Goal: Task Accomplishment & Management: Complete application form

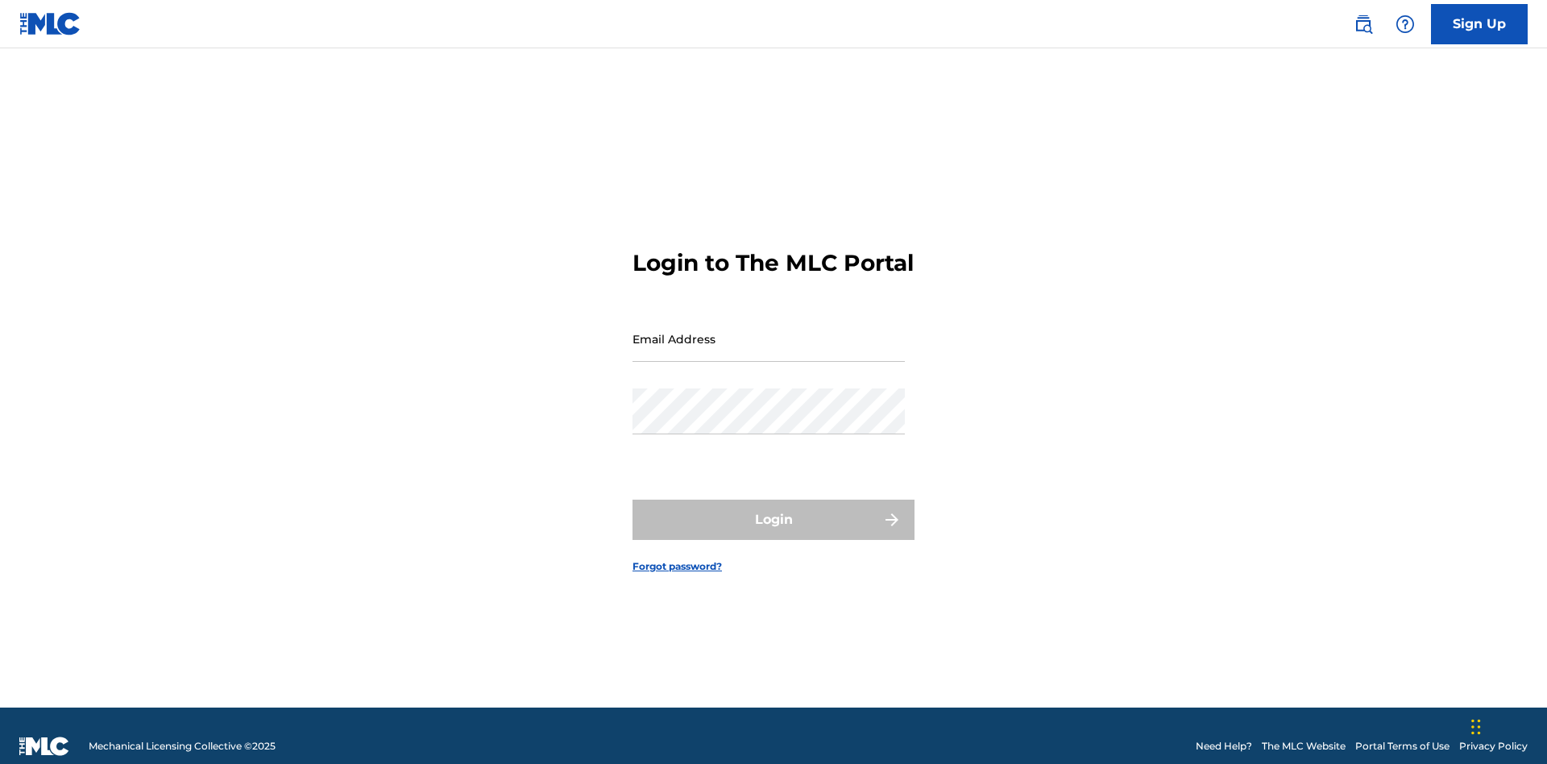
scroll to position [21, 0]
click at [769, 331] on input "Email Address" at bounding box center [769, 339] width 272 height 46
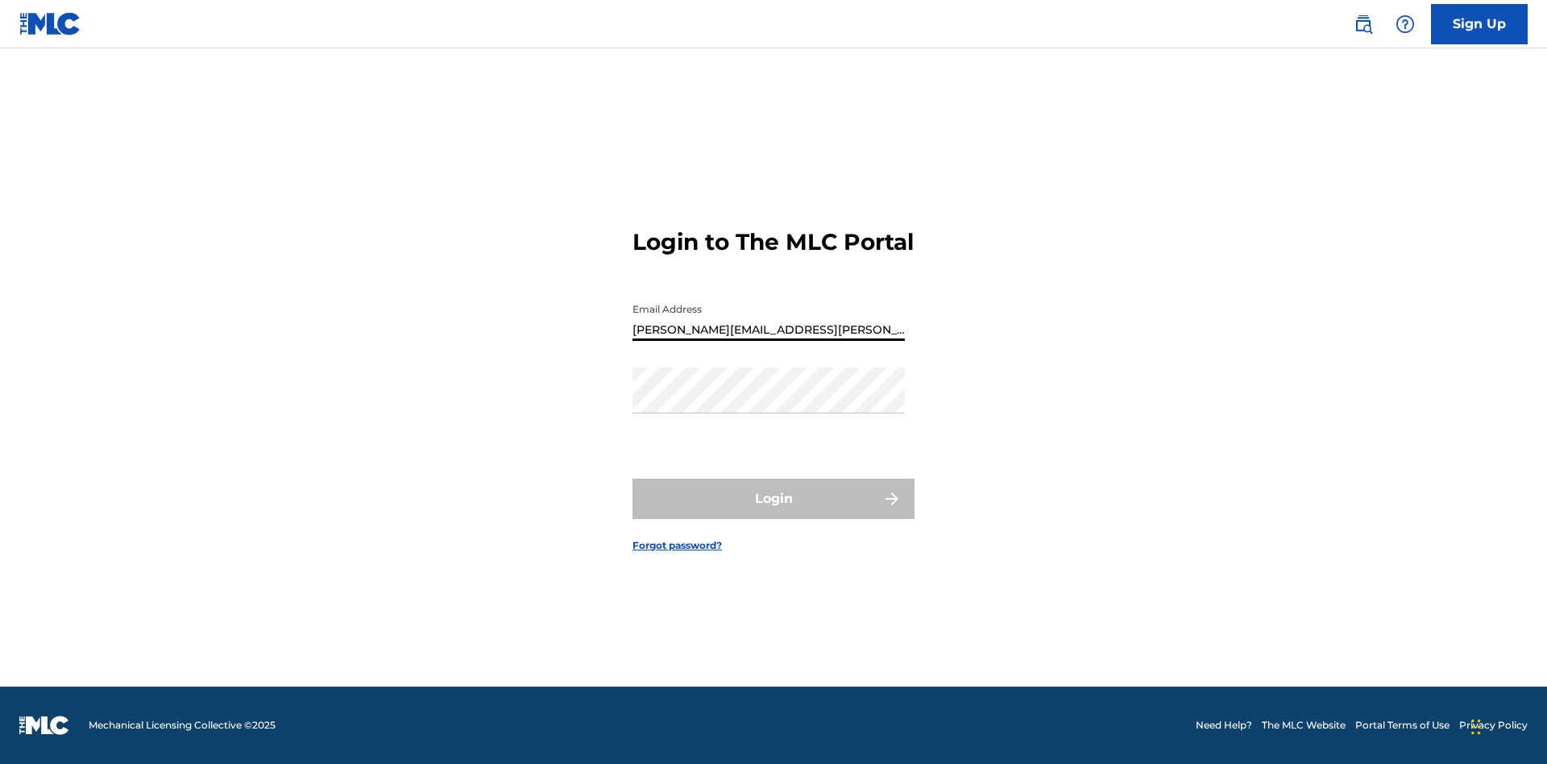
type input "Krystal.Ribble@themlc.com"
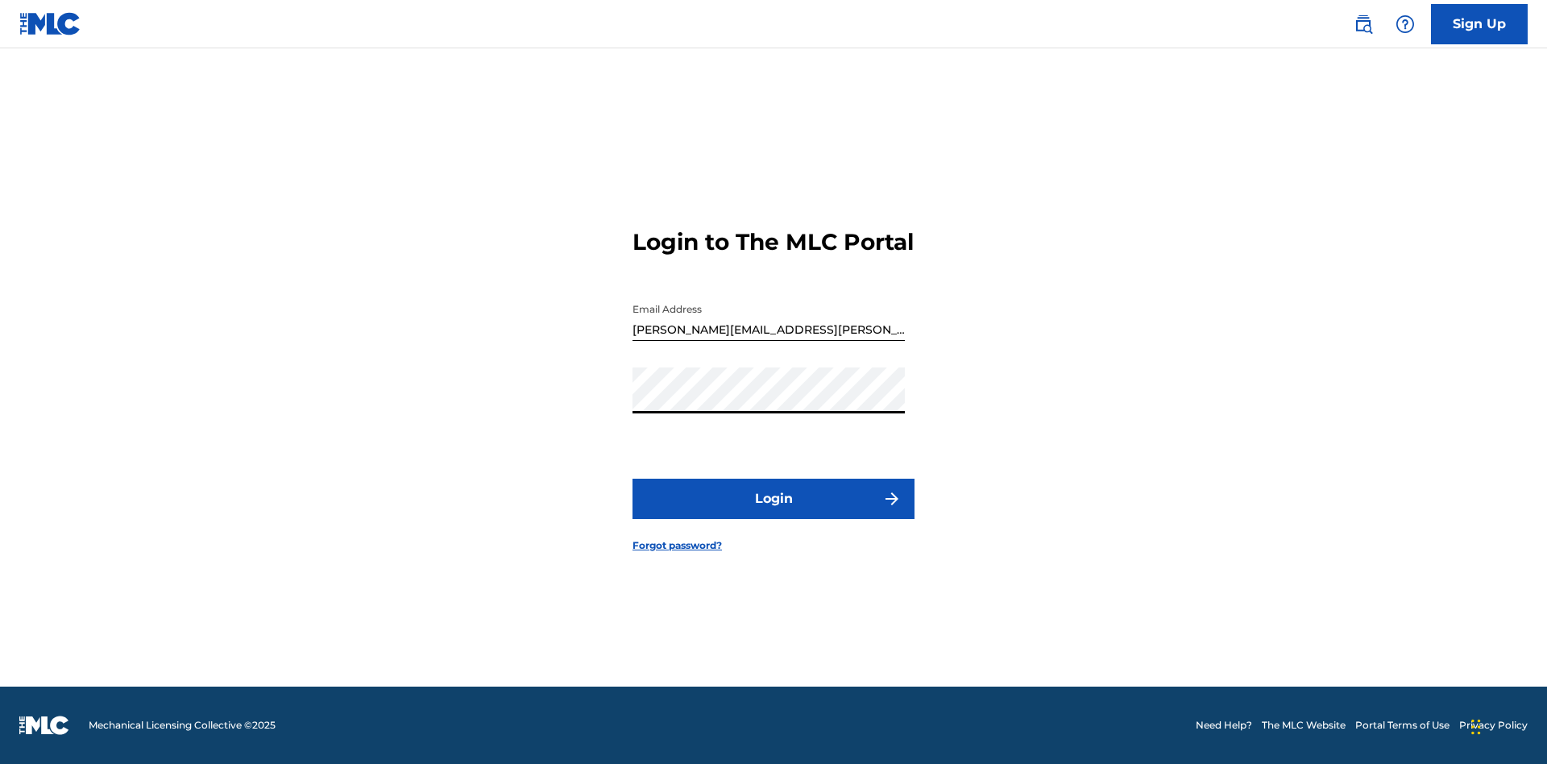
click at [774, 512] on button "Login" at bounding box center [774, 499] width 282 height 40
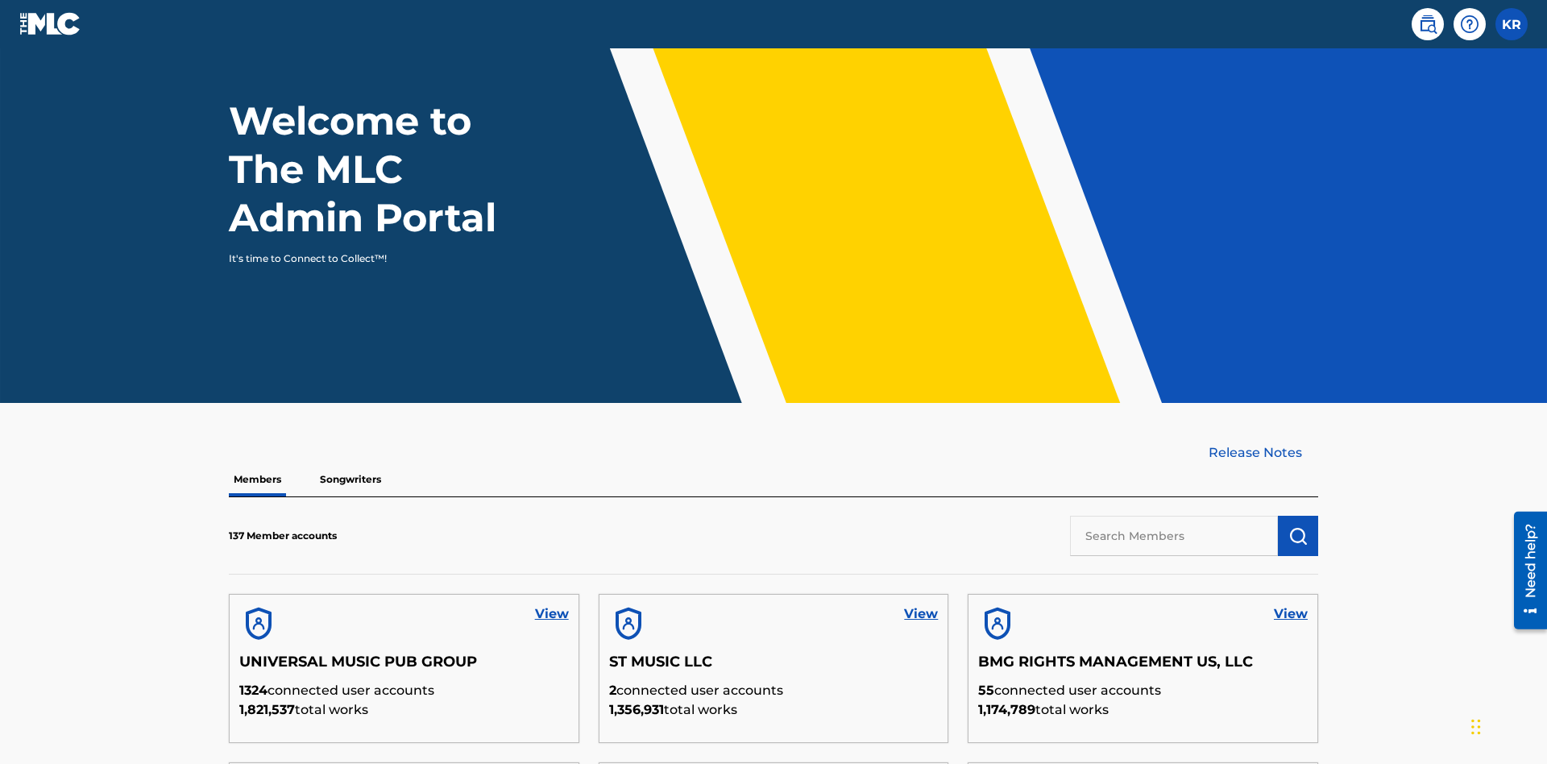
click at [1174, 516] on input "text" at bounding box center [1174, 536] width 208 height 40
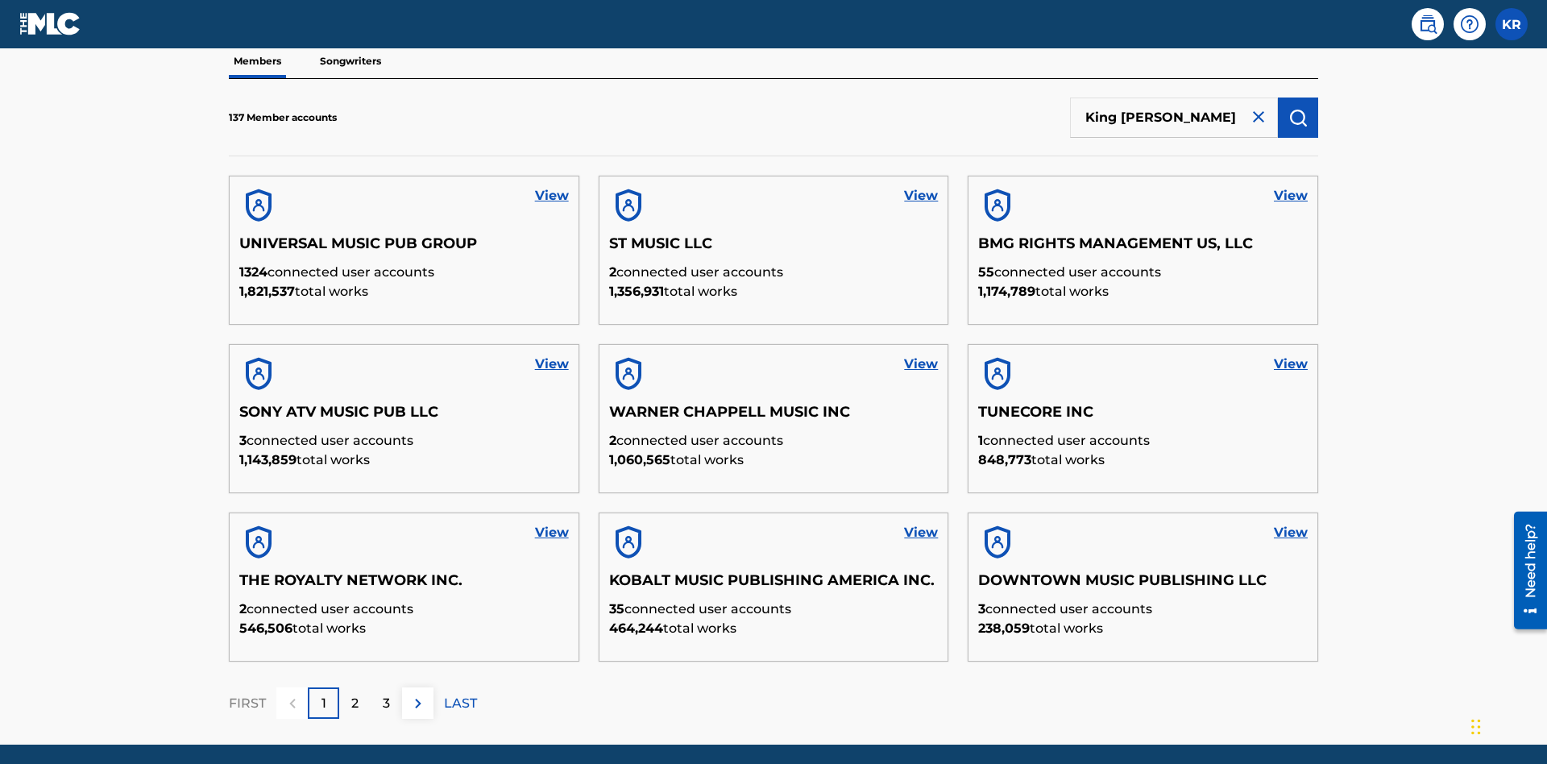
type input "King McTesterson"
click at [1298, 108] on img "submit" at bounding box center [1297, 117] width 19 height 19
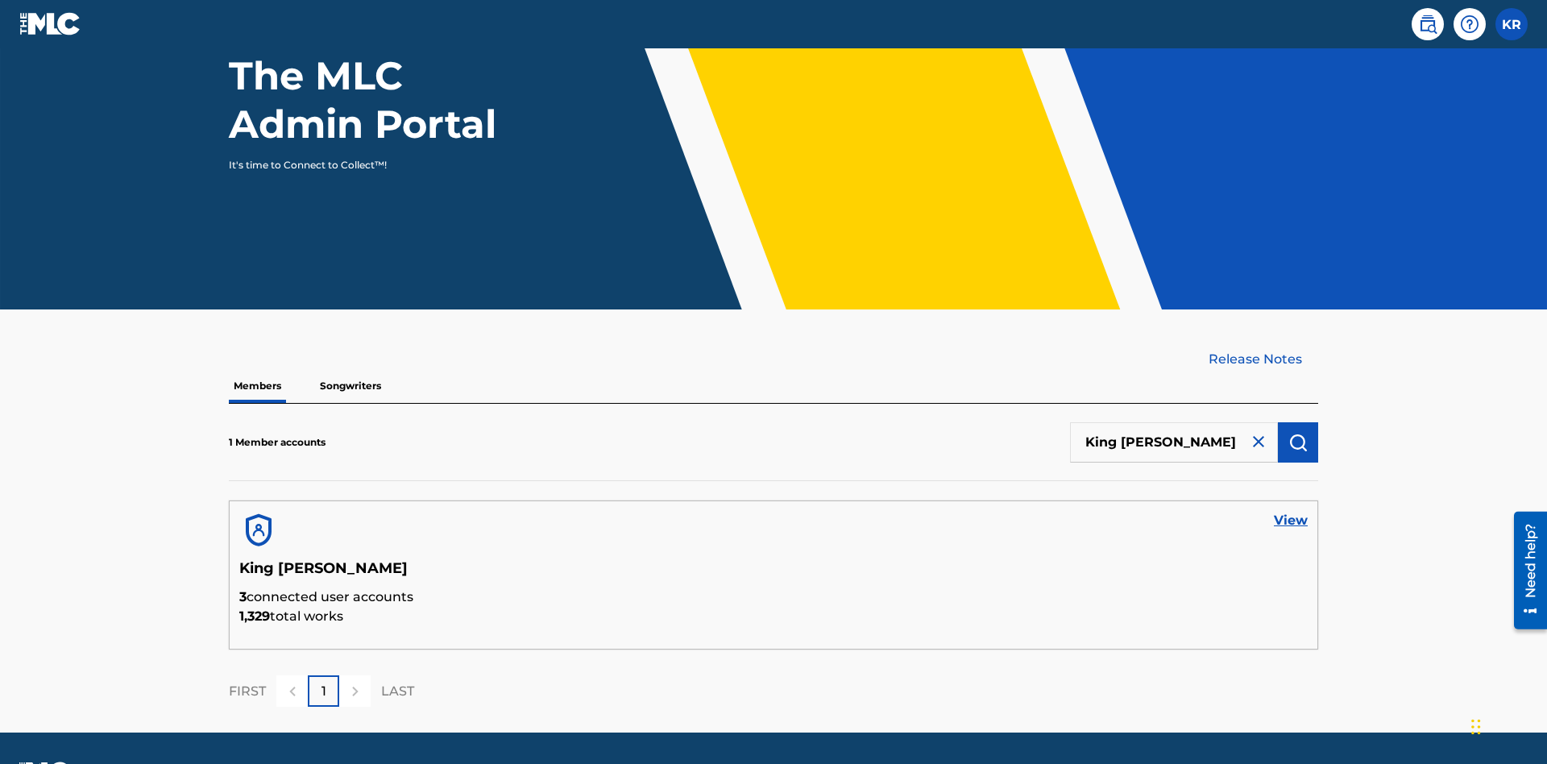
click at [1291, 511] on link "View" at bounding box center [1291, 520] width 34 height 19
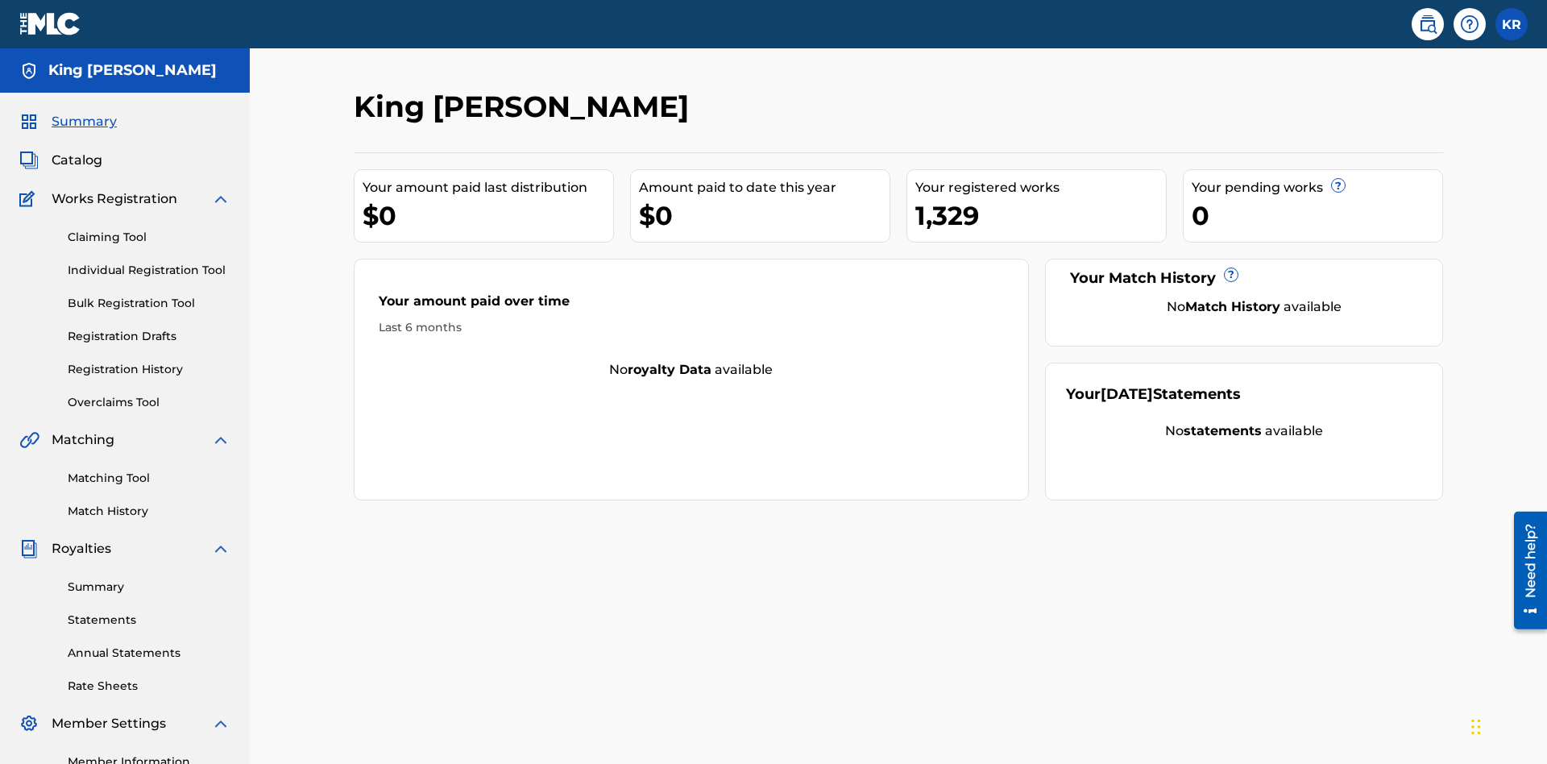
click at [149, 229] on link "Claiming Tool" at bounding box center [149, 237] width 163 height 17
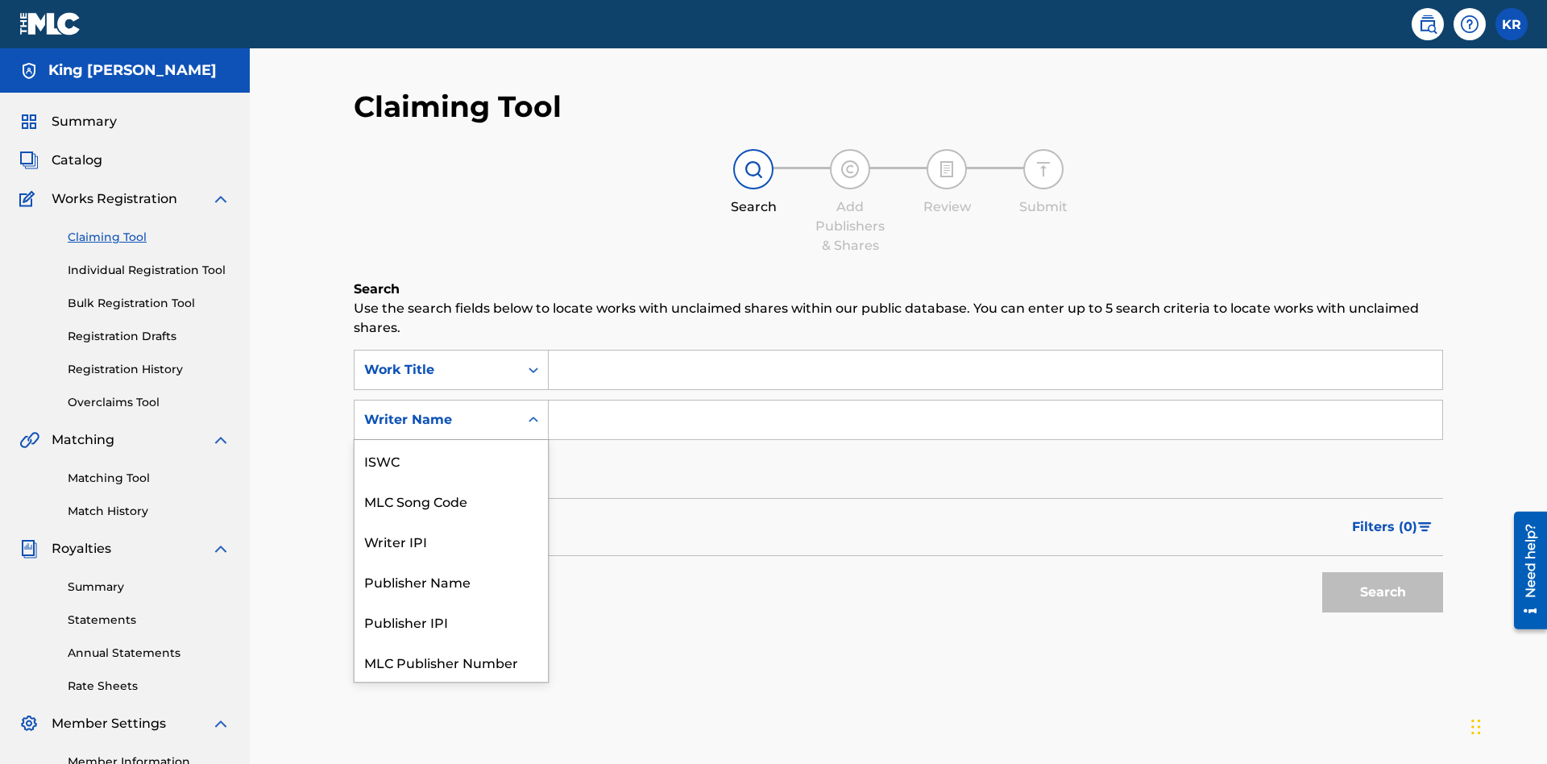
click at [451, 480] on div "MLC Song Code" at bounding box center [451, 500] width 193 height 40
click at [995, 351] on input "Search Form" at bounding box center [996, 370] width 894 height 39
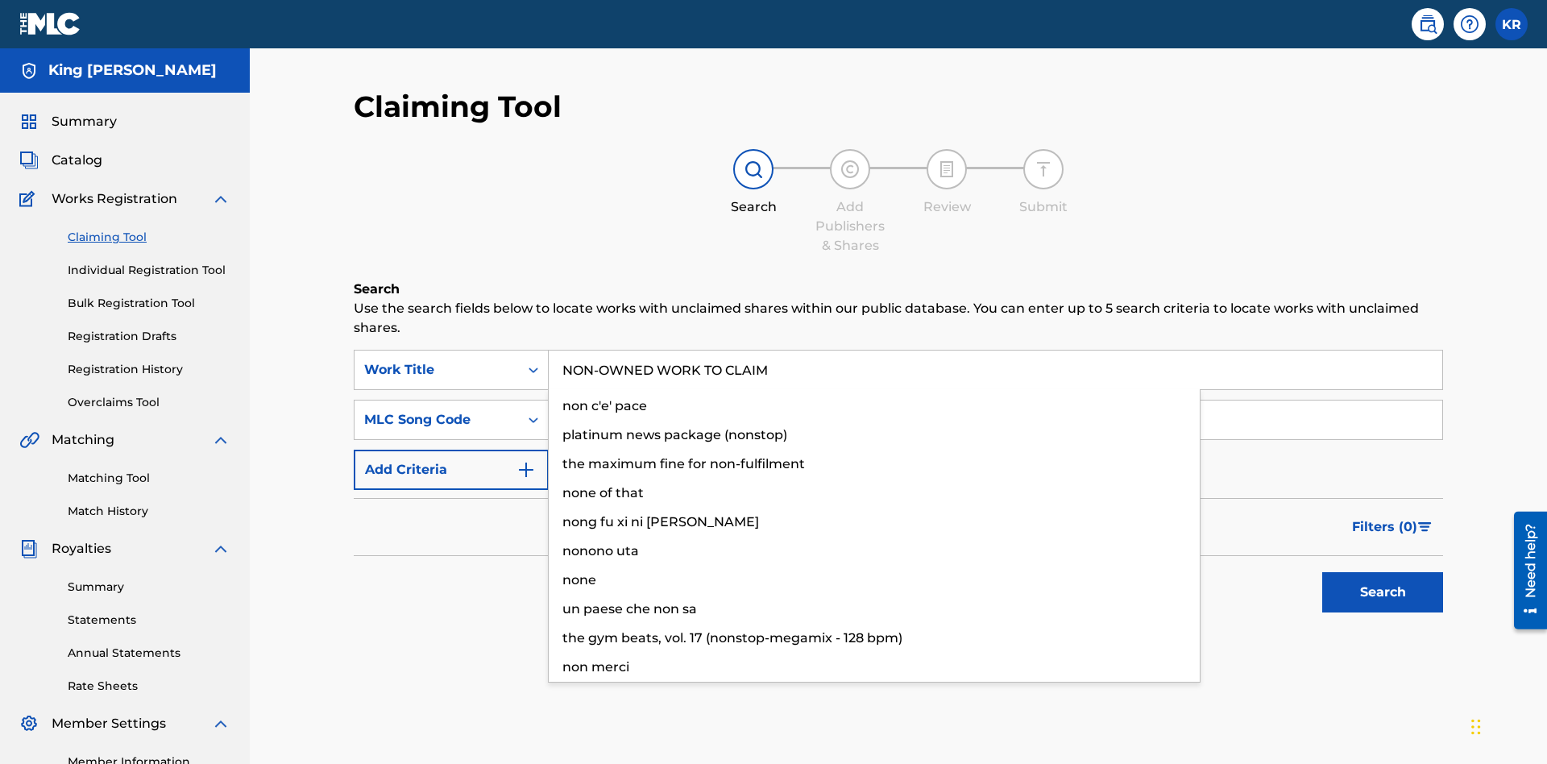
type input "NON-OWNED WORK TO CLAIM"
click at [995, 400] on input "Search Form" at bounding box center [996, 419] width 894 height 39
type input "RB0ZQR"
click at [1383, 572] on button "Search" at bounding box center [1382, 592] width 121 height 40
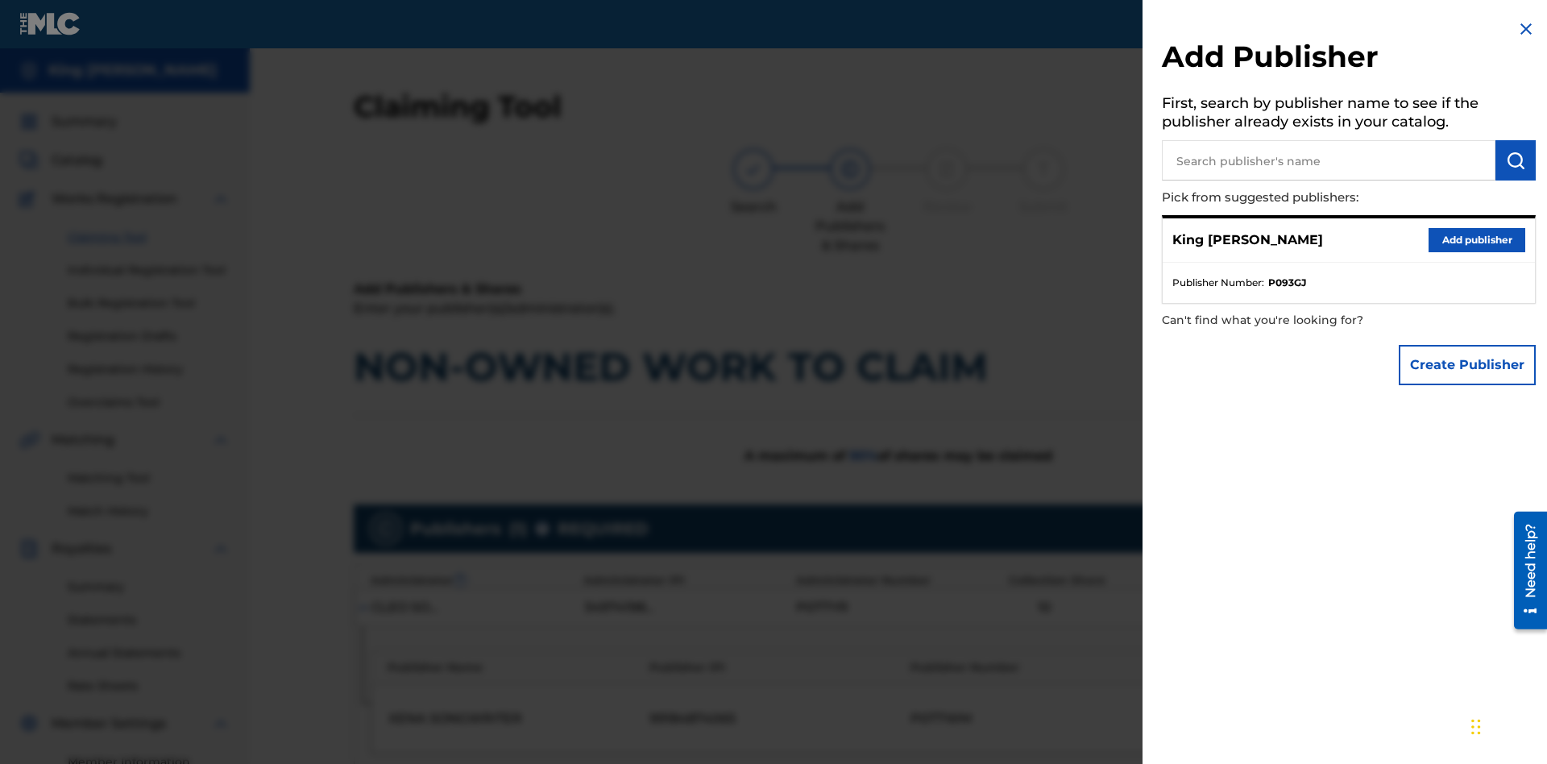
click at [1329, 160] on input "text" at bounding box center [1329, 160] width 334 height 40
type input "Test2025.08.19.04.28.47"
click at [1516, 160] on img "submit" at bounding box center [1515, 160] width 19 height 19
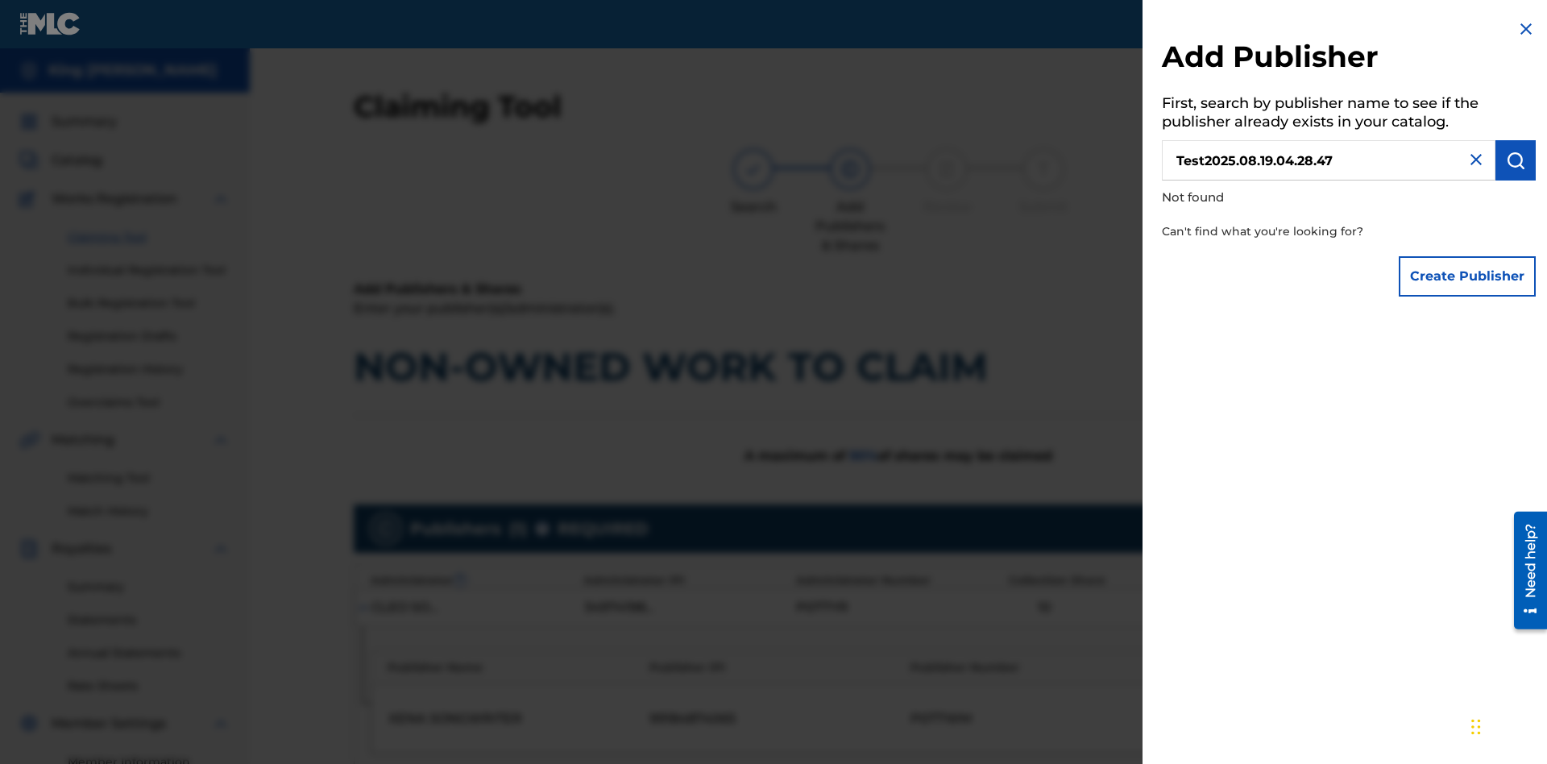
click at [1468, 276] on button "Create Publisher" at bounding box center [1467, 276] width 137 height 40
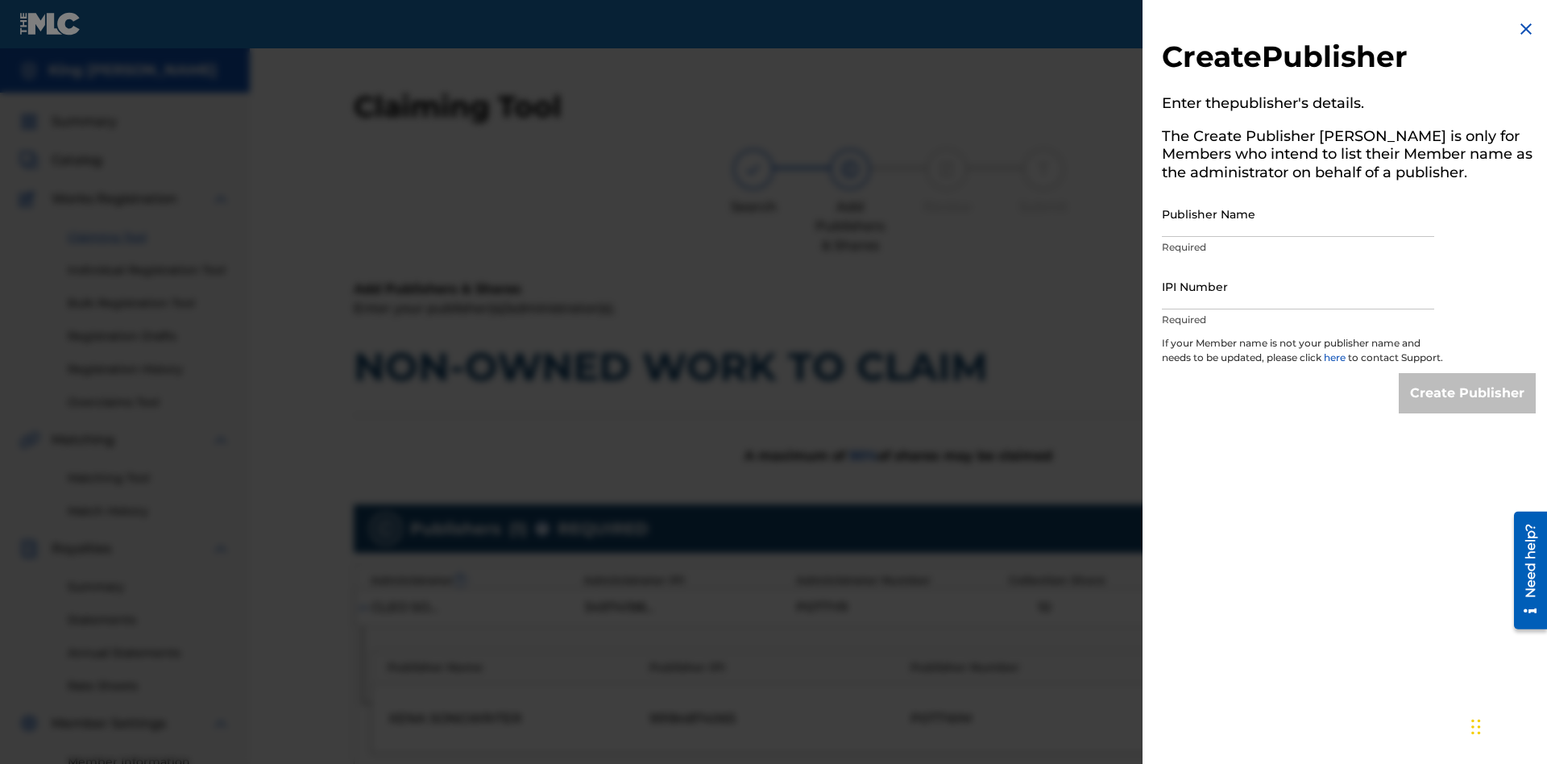
click at [1298, 214] on input "Publisher Name" at bounding box center [1298, 214] width 272 height 46
click at [1298, 286] on input "IPI Number" at bounding box center [1298, 287] width 272 height 46
click at [1468, 408] on input "Create Publisher" at bounding box center [1467, 393] width 137 height 40
click at [1468, 373] on input "Create Publisher" at bounding box center [1467, 393] width 137 height 40
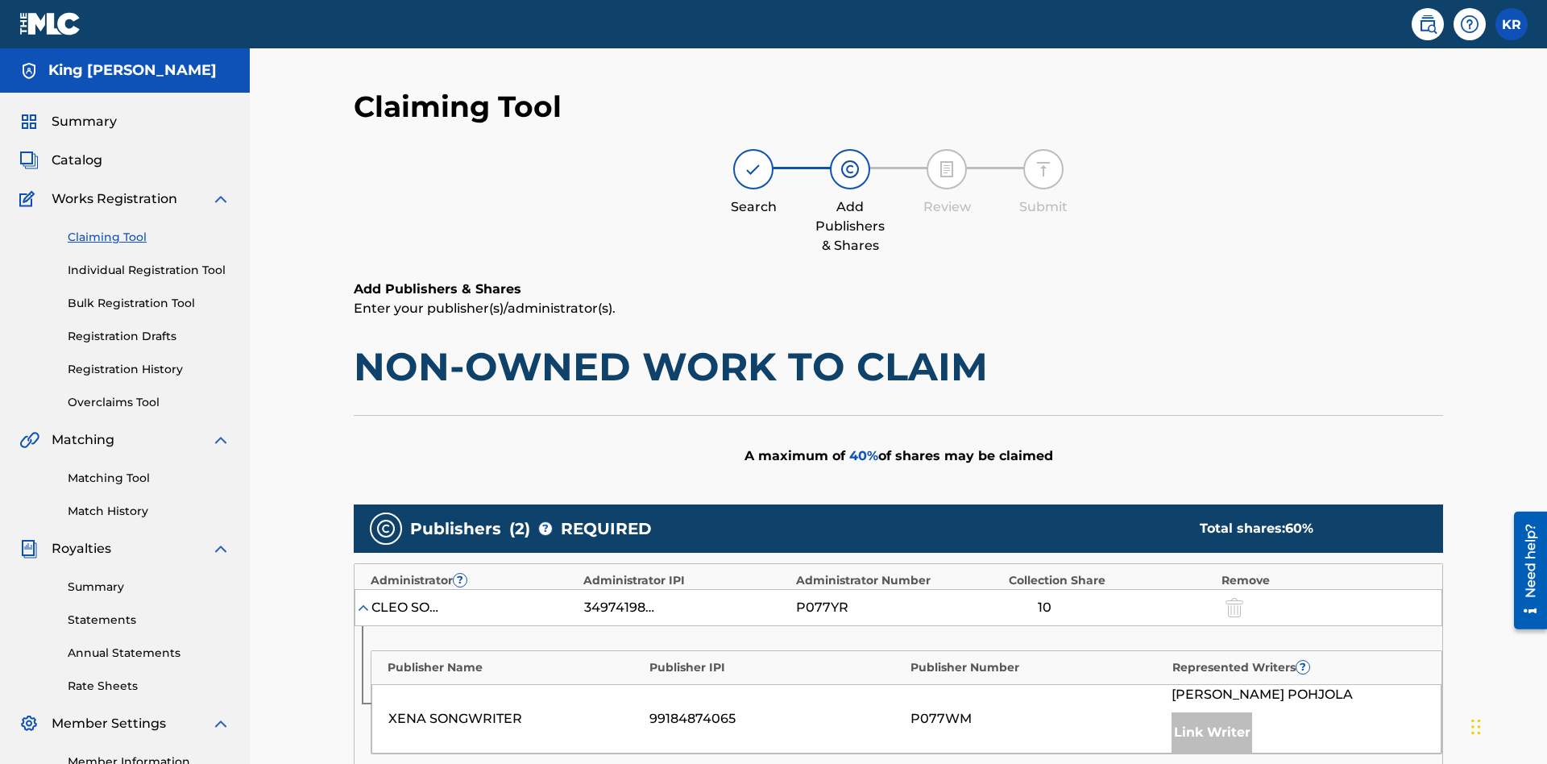
type input "50"
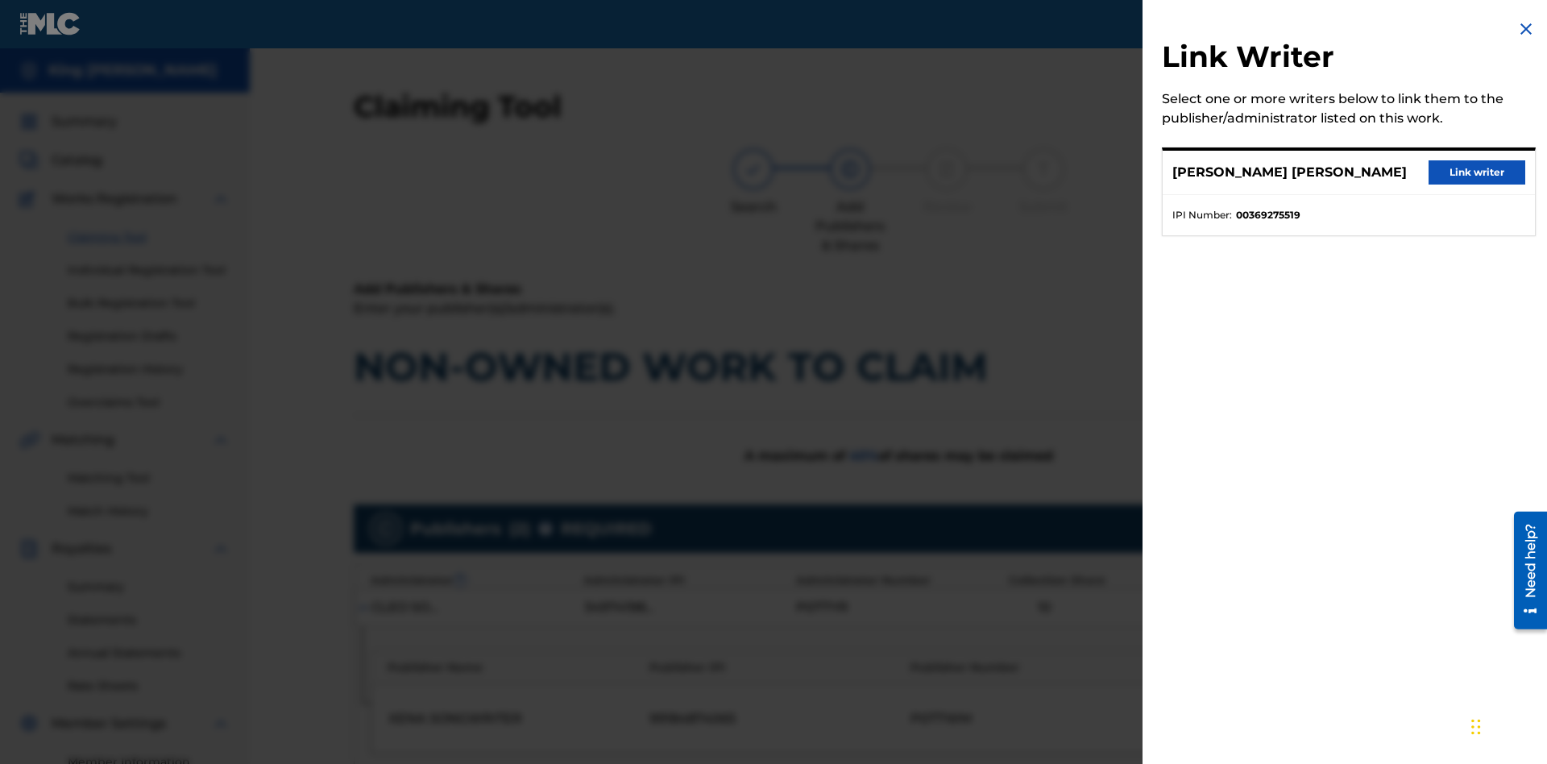
click at [1477, 172] on button "Link writer" at bounding box center [1477, 172] width 97 height 24
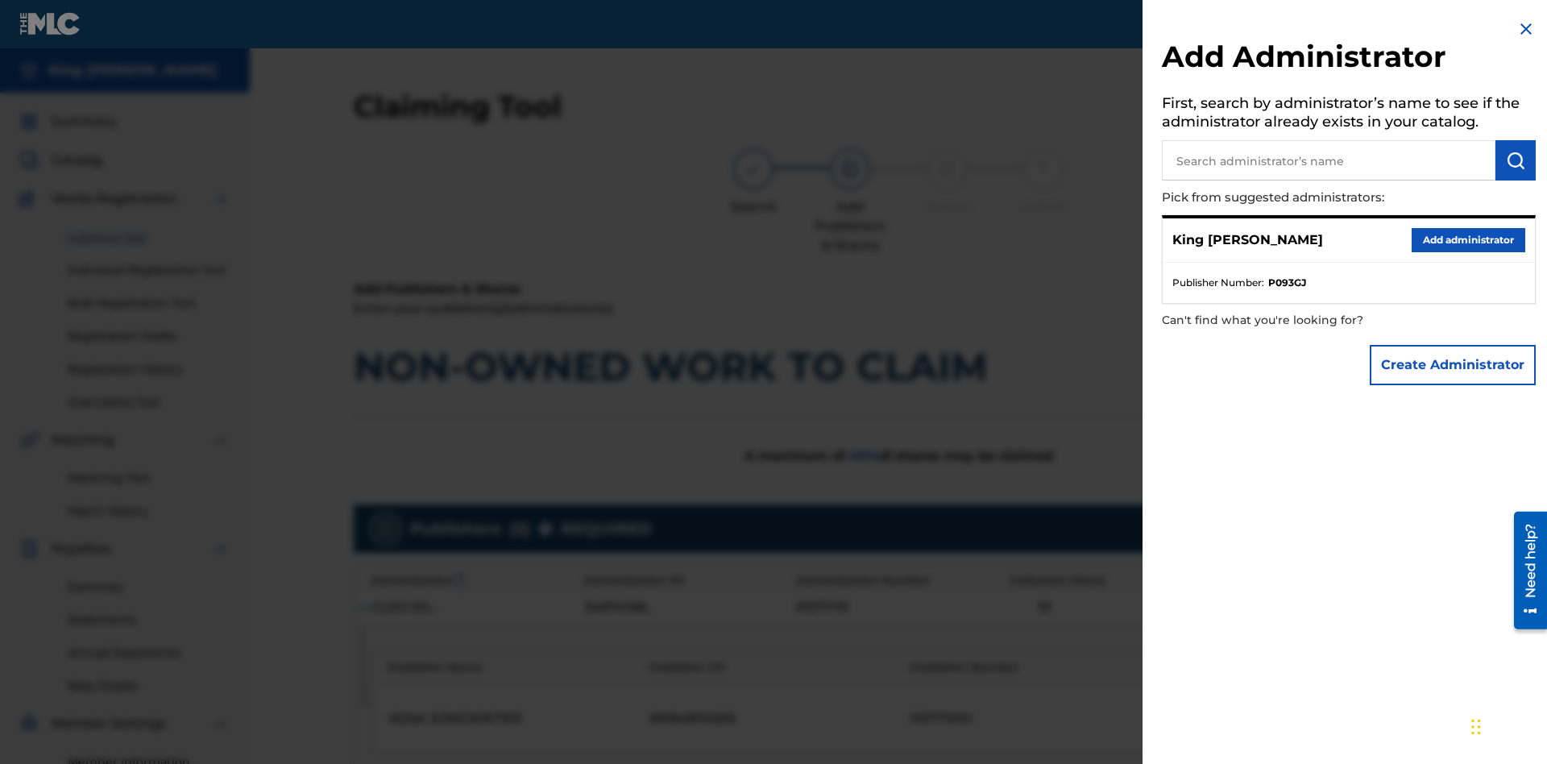
click at [1329, 160] on input "text" at bounding box center [1329, 160] width 334 height 40
type input "Test2025.08.19.04.29.13"
click at [1516, 160] on img "submit" at bounding box center [1515, 160] width 19 height 19
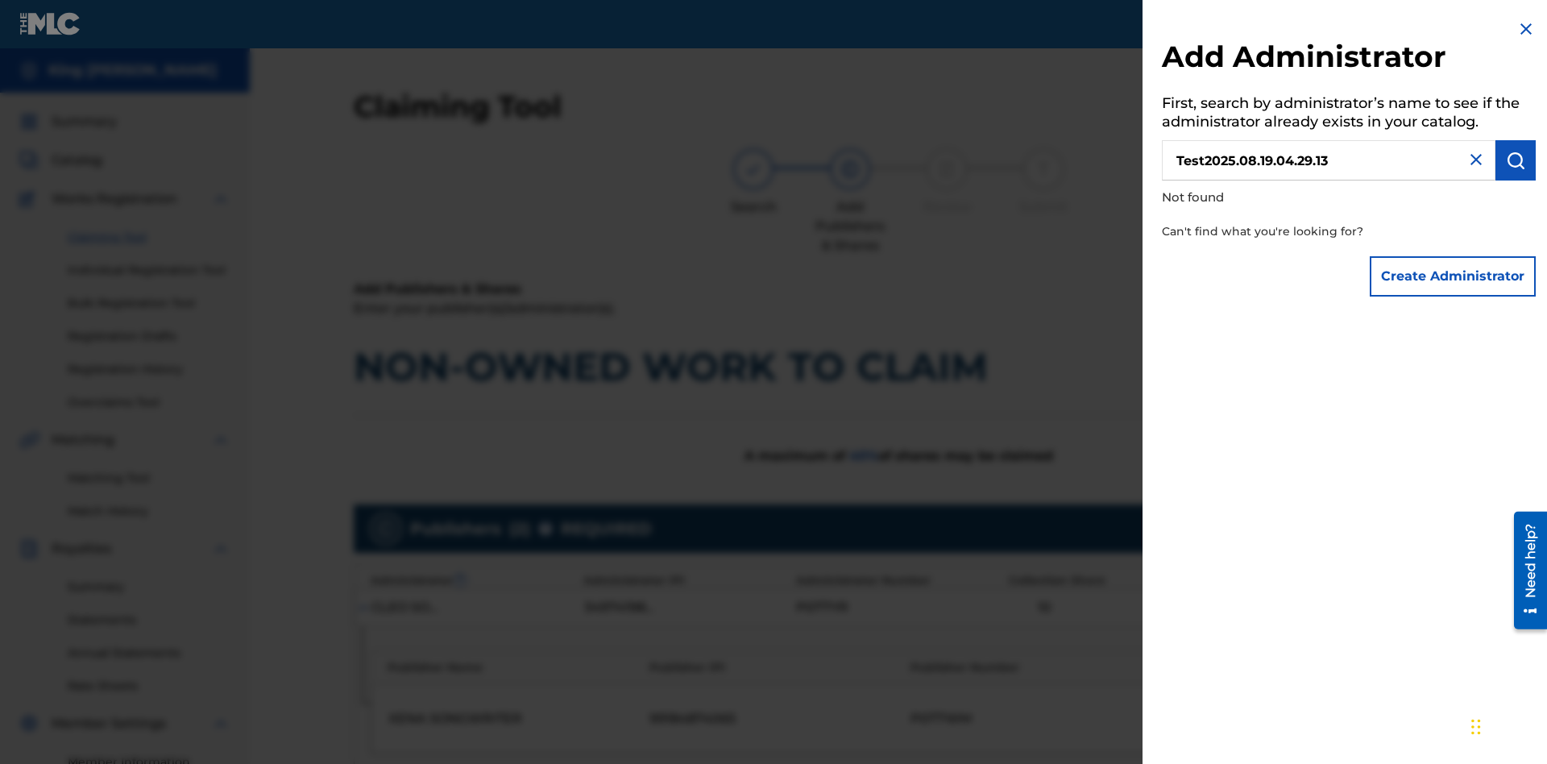
scroll to position [566, 0]
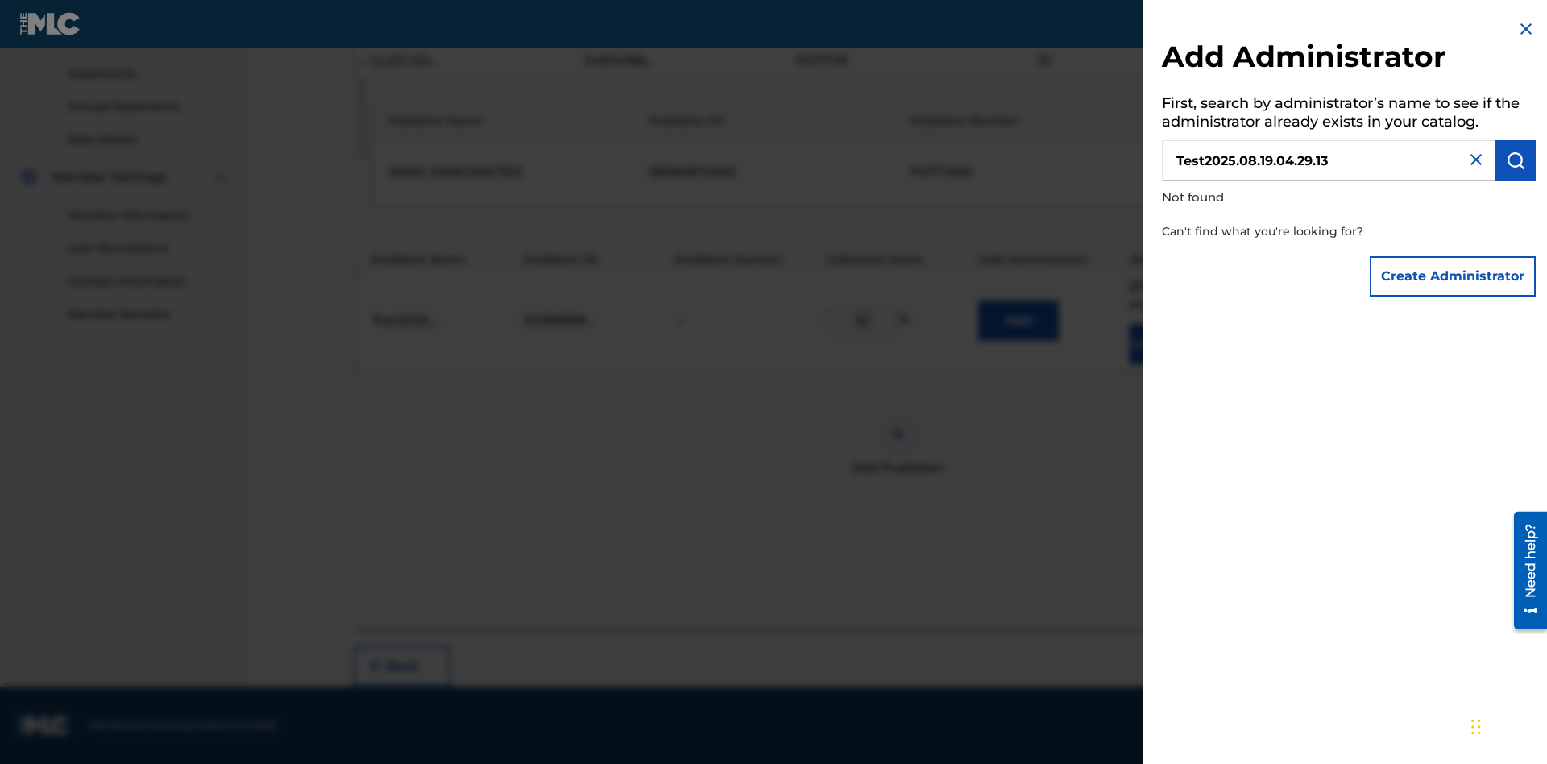
click at [1454, 276] on button "Create Administrator" at bounding box center [1453, 276] width 166 height 40
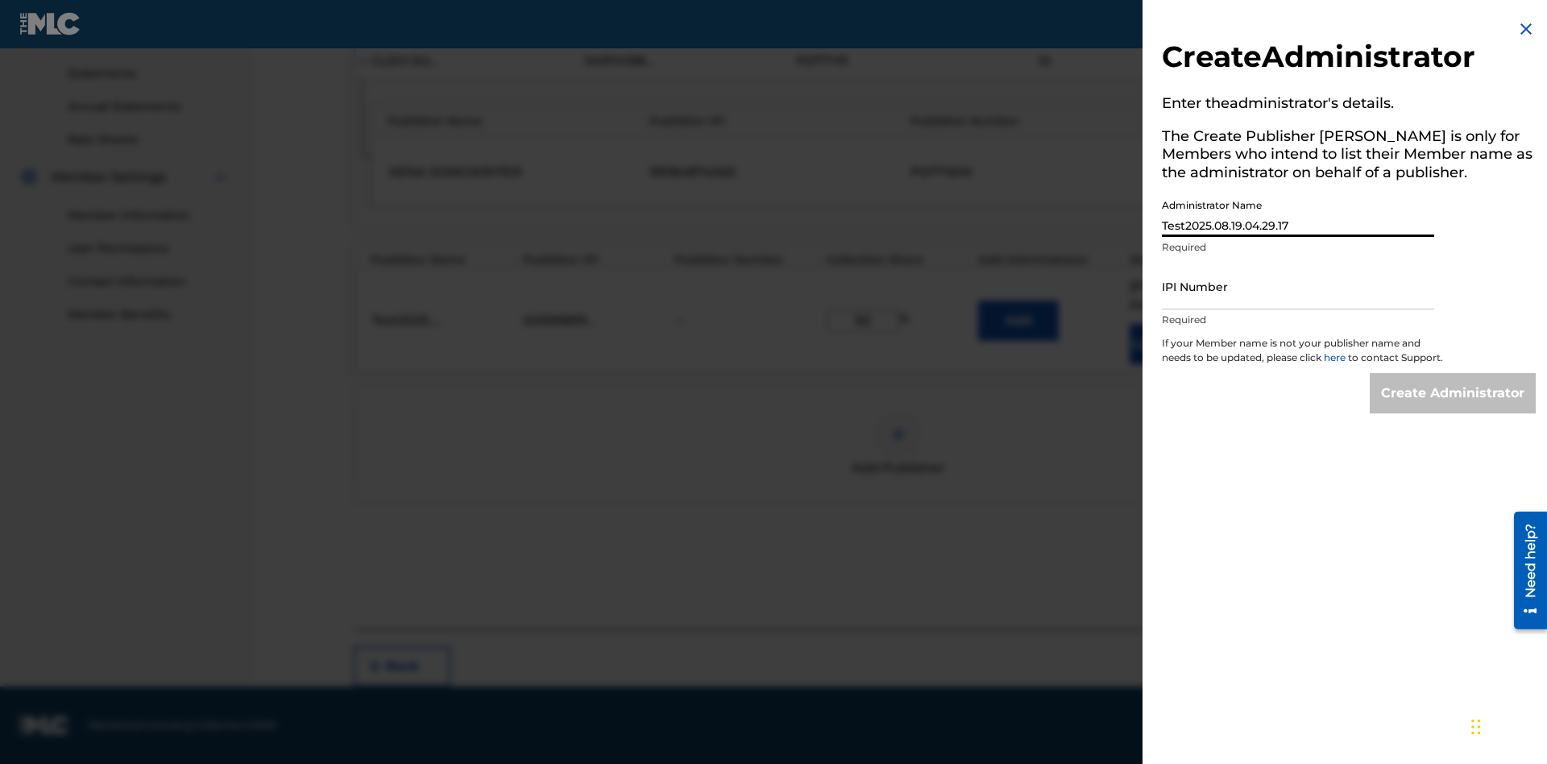
click at [1298, 286] on input "IPI Number" at bounding box center [1298, 287] width 272 height 46
click at [1454, 408] on input "Create Administrator" at bounding box center [1453, 393] width 166 height 40
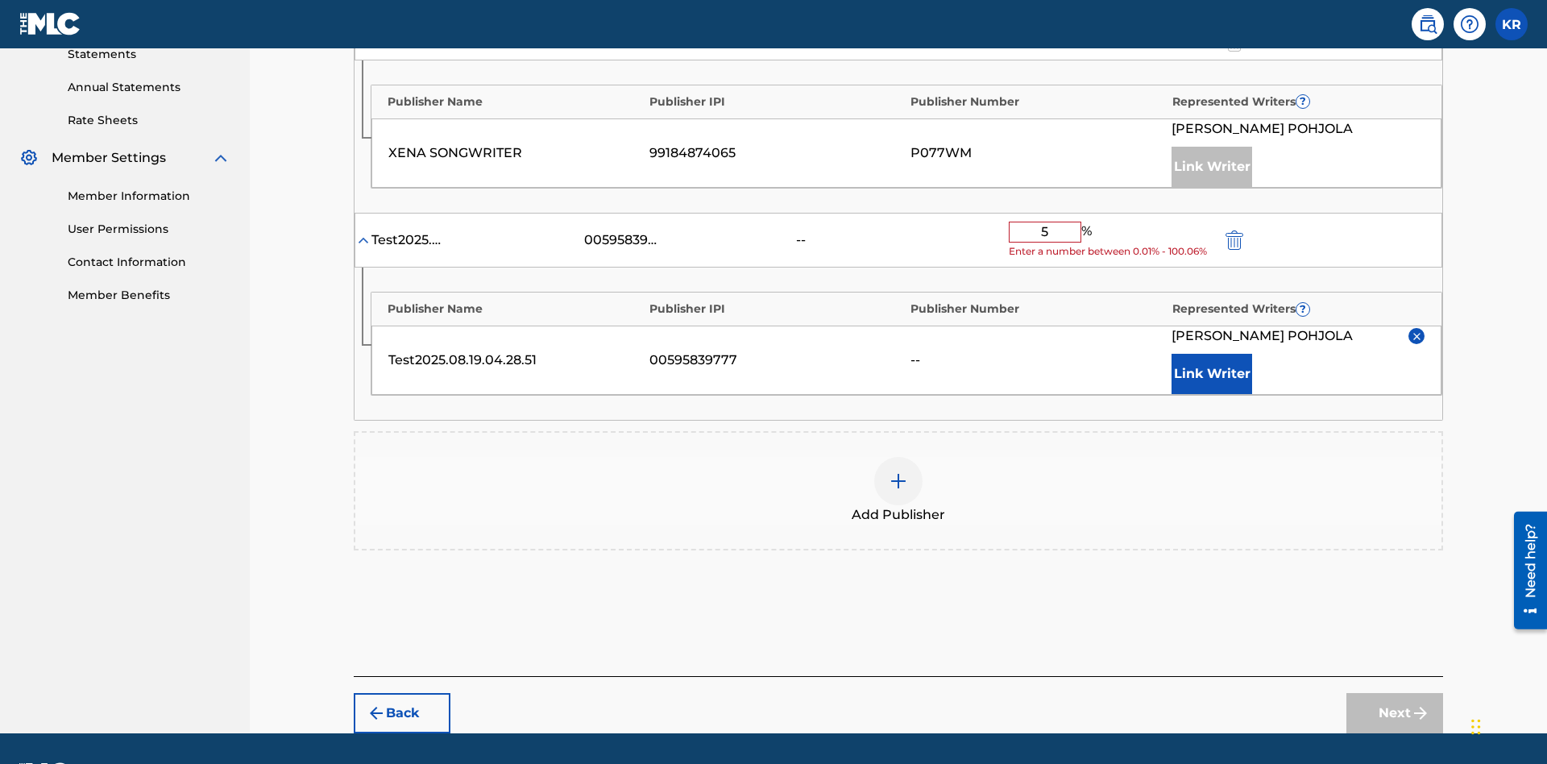
type input "50"
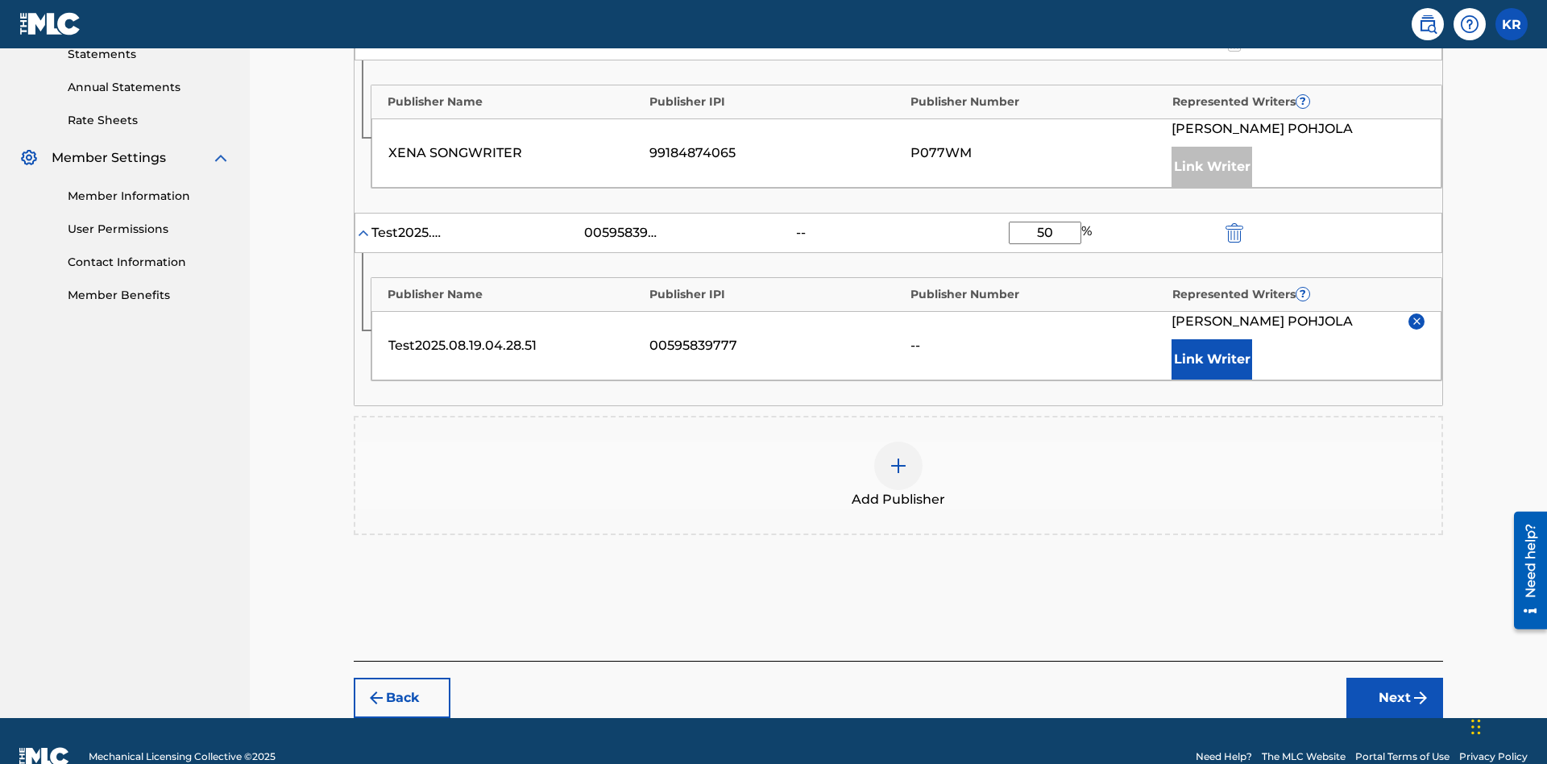
click at [1395, 678] on button "Next" at bounding box center [1395, 698] width 97 height 40
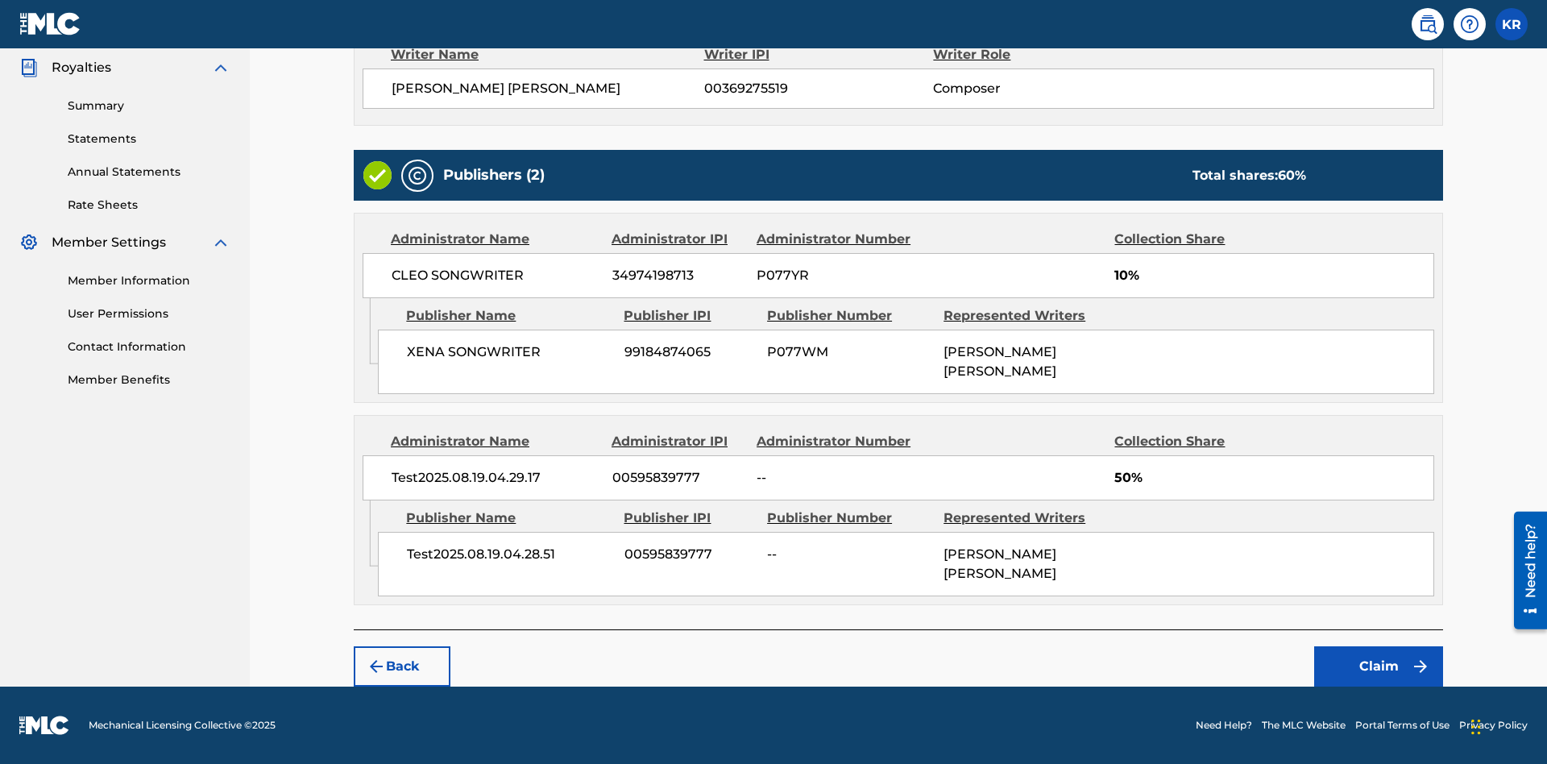
click at [1379, 666] on button "Claim" at bounding box center [1378, 666] width 129 height 40
